Goal: Information Seeking & Learning: Learn about a topic

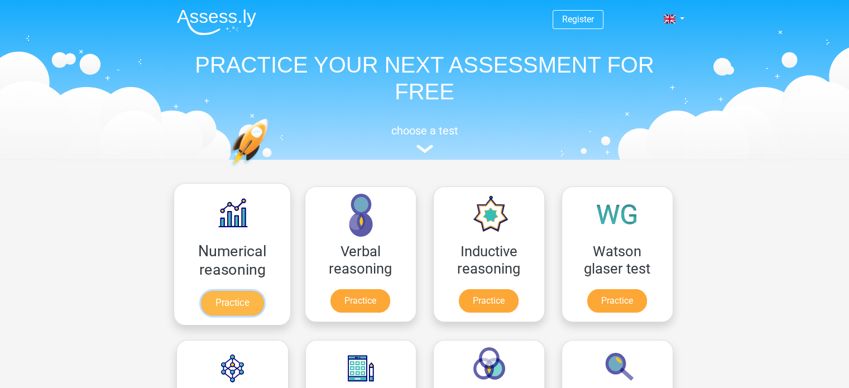
click at [239, 305] on link "Practice" at bounding box center [231, 303] width 62 height 25
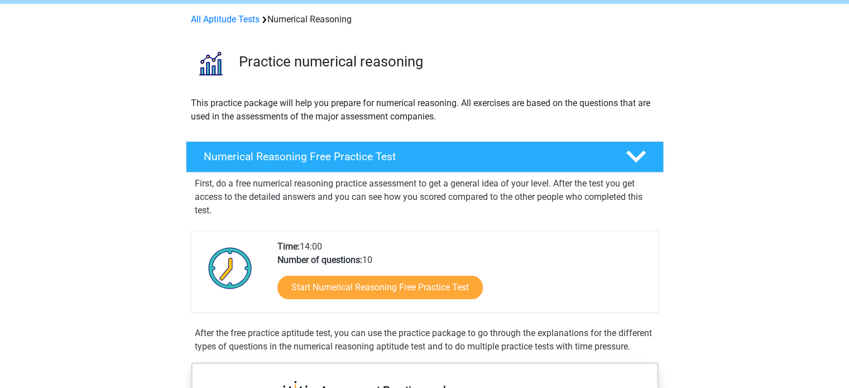
scroll to position [56, 0]
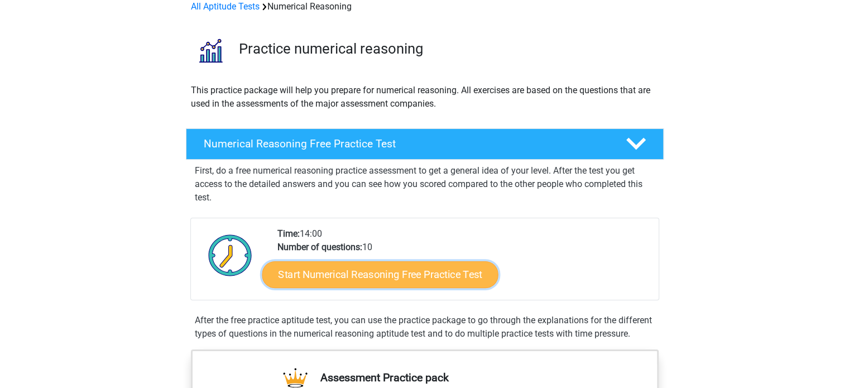
click at [379, 276] on link "Start Numerical Reasoning Free Practice Test" at bounding box center [380, 274] width 236 height 27
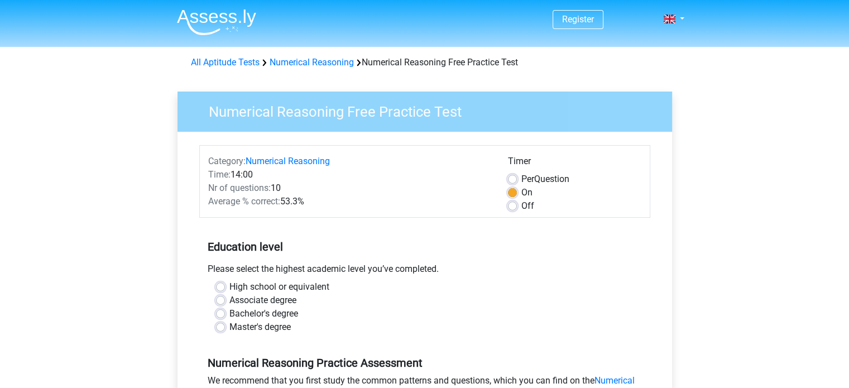
click at [521, 177] on label "Per Question" at bounding box center [545, 178] width 48 height 13
click at [513, 177] on input "Per Question" at bounding box center [512, 177] width 9 height 11
radio input "true"
click at [521, 196] on label "On" at bounding box center [526, 192] width 11 height 13
click at [508, 196] on input "On" at bounding box center [512, 191] width 9 height 11
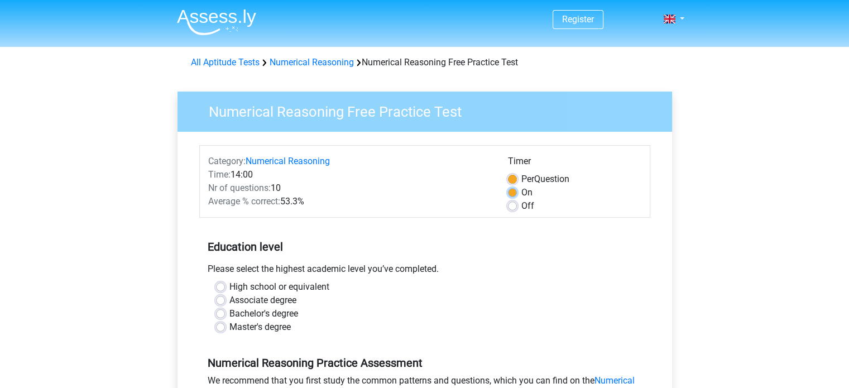
radio input "true"
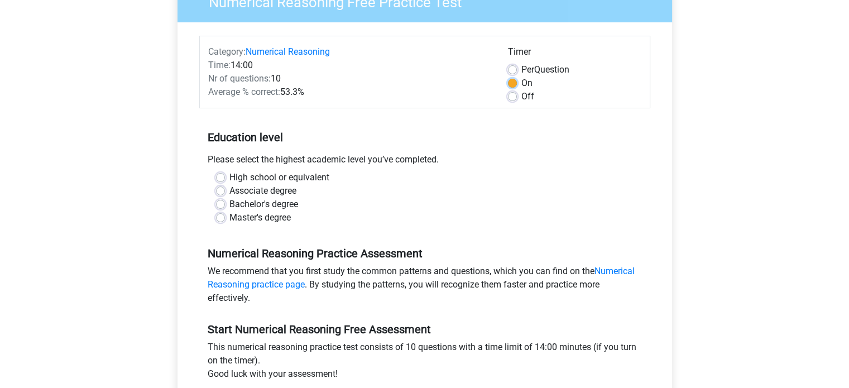
scroll to position [112, 0]
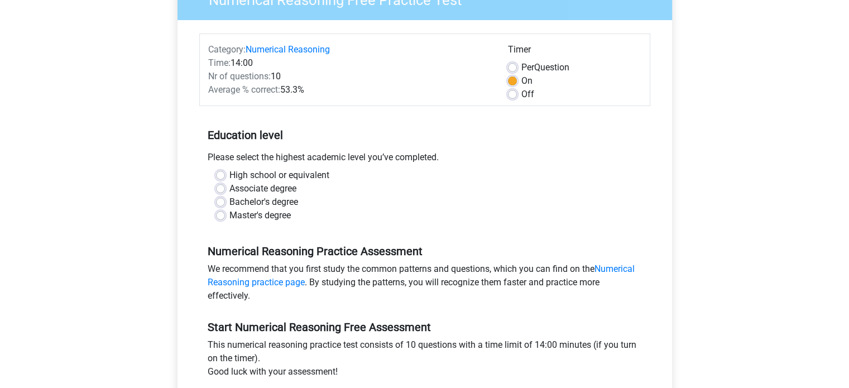
click at [229, 173] on label "High school or equivalent" at bounding box center [279, 175] width 100 height 13
click at [219, 173] on input "High school or equivalent" at bounding box center [220, 174] width 9 height 11
radio input "true"
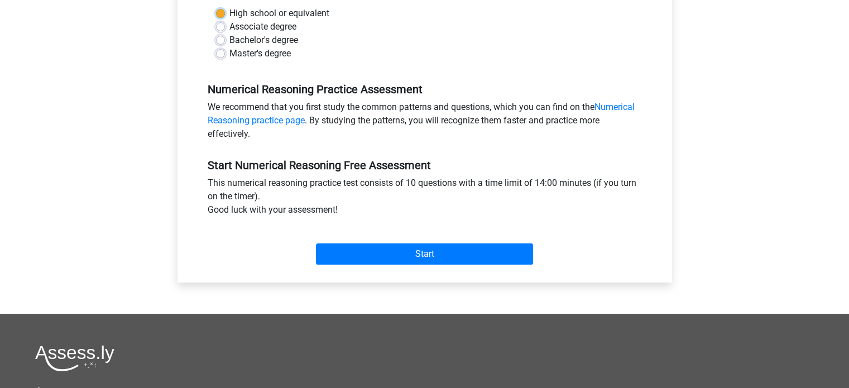
scroll to position [279, 0]
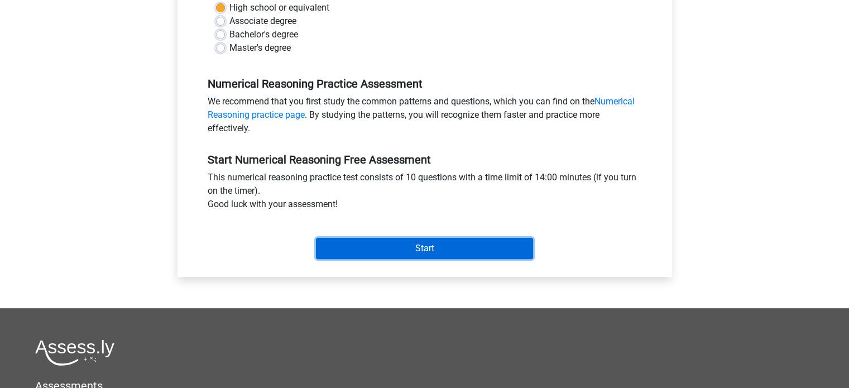
click at [386, 246] on input "Start" at bounding box center [424, 248] width 217 height 21
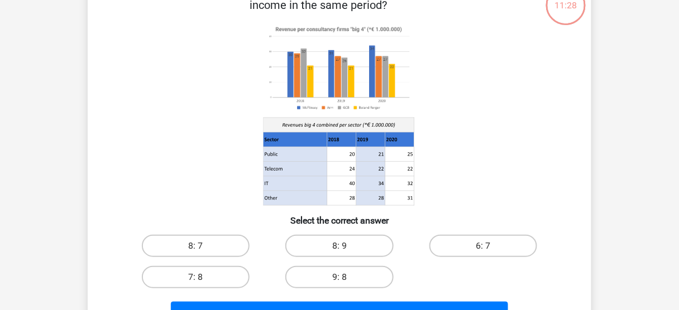
scroll to position [89, 0]
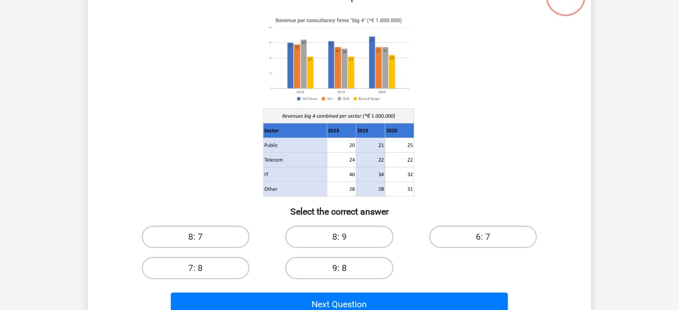
click at [335, 270] on label "9: 8" at bounding box center [339, 268] width 108 height 22
click at [339, 270] on input "9: 8" at bounding box center [342, 271] width 7 height 7
radio input "true"
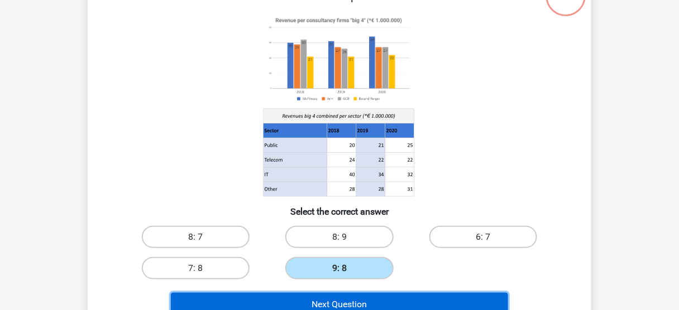
click at [342, 306] on button "Next Question" at bounding box center [340, 304] width 338 height 23
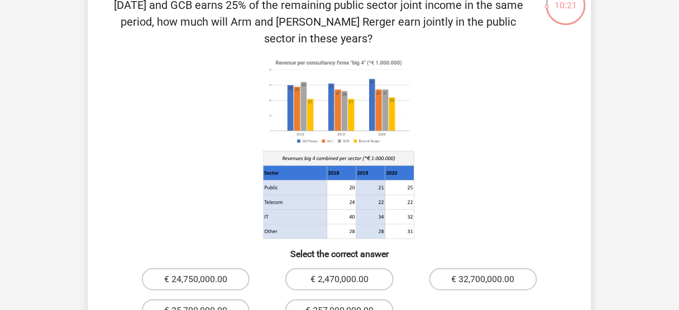
scroll to position [96, 0]
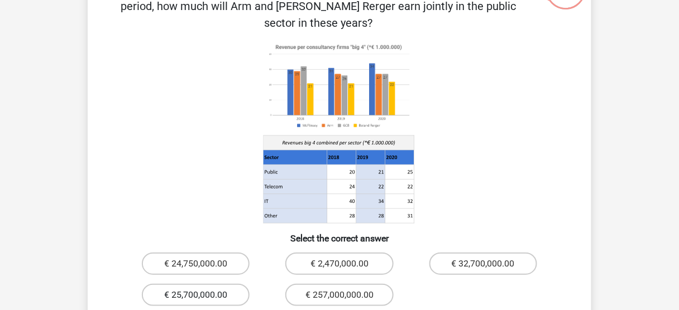
click at [192, 284] on label "€ 25,700,000.00" at bounding box center [196, 295] width 108 height 22
click at [196, 295] on input "€ 25,700,000.00" at bounding box center [199, 298] width 7 height 7
radio input "true"
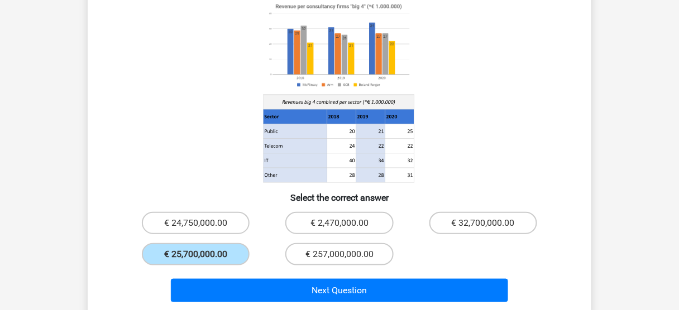
scroll to position [185, 0]
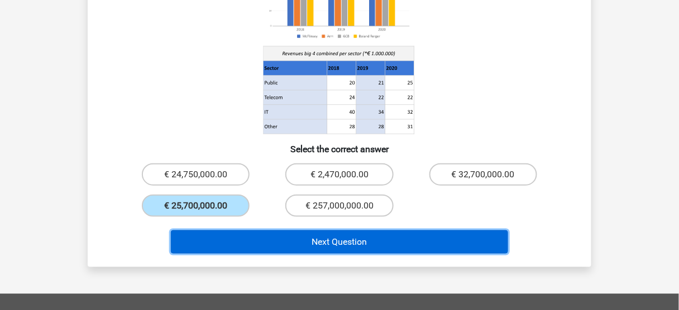
click at [390, 230] on button "Next Question" at bounding box center [340, 241] width 338 height 23
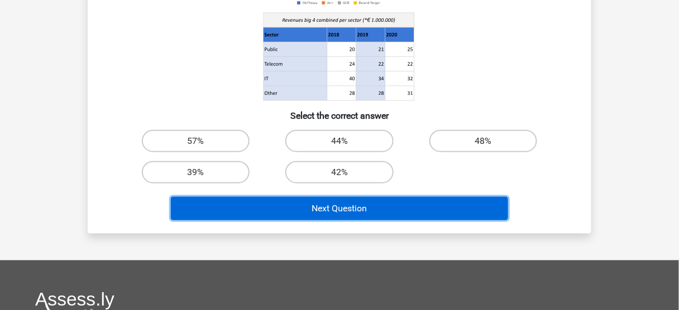
click at [365, 206] on button "Next Question" at bounding box center [340, 208] width 338 height 23
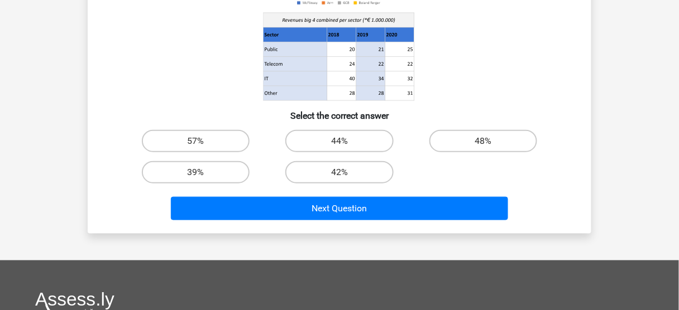
click at [496, 98] on icon at bounding box center [339, 9] width 450 height 184
click at [339, 177] on input "42%" at bounding box center [342, 175] width 7 height 7
radio input "true"
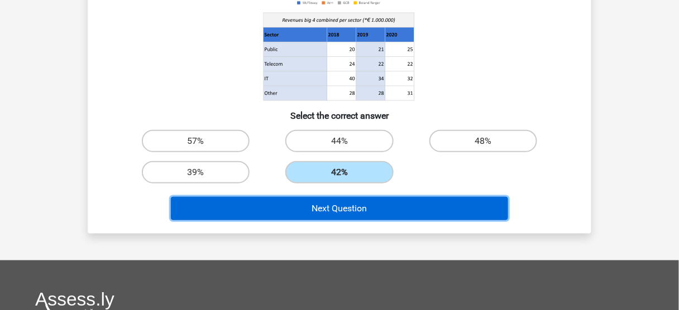
click at [346, 201] on button "Next Question" at bounding box center [340, 208] width 338 height 23
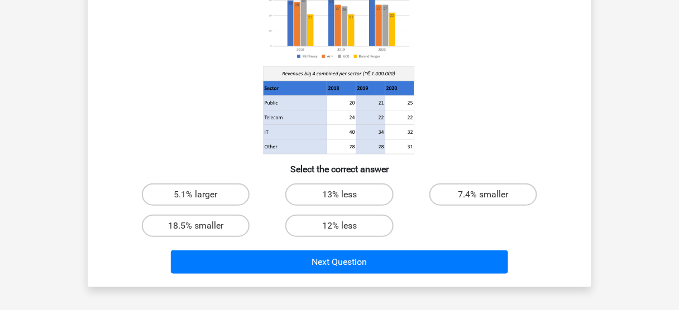
scroll to position [141, 0]
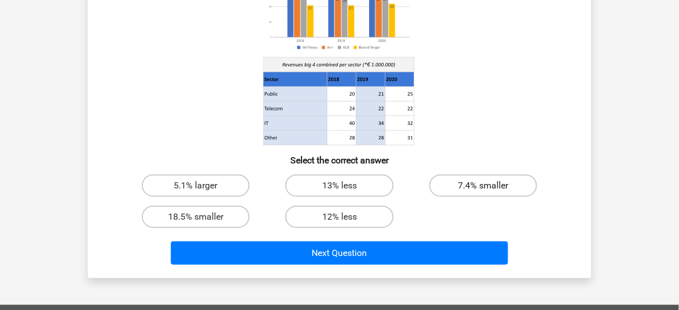
click at [449, 185] on label "7.4% smaller" at bounding box center [483, 186] width 108 height 22
click at [483, 186] on input "7.4% smaller" at bounding box center [486, 189] width 7 height 7
radio input "true"
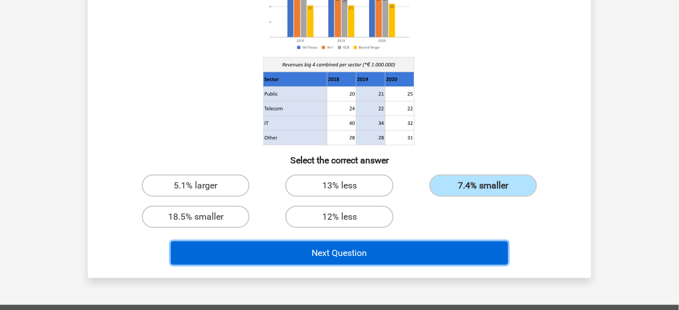
click at [403, 251] on button "Next Question" at bounding box center [340, 253] width 338 height 23
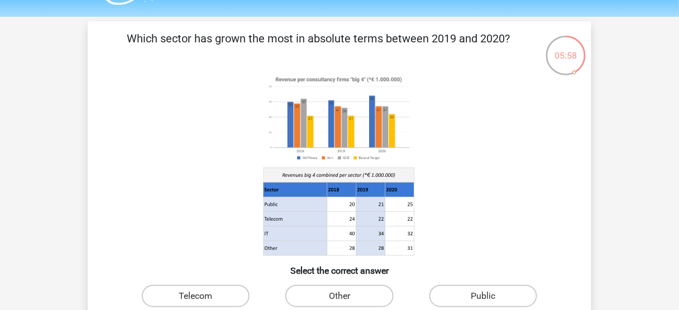
scroll to position [0, 0]
